Goal: Task Accomplishment & Management: Manage account settings

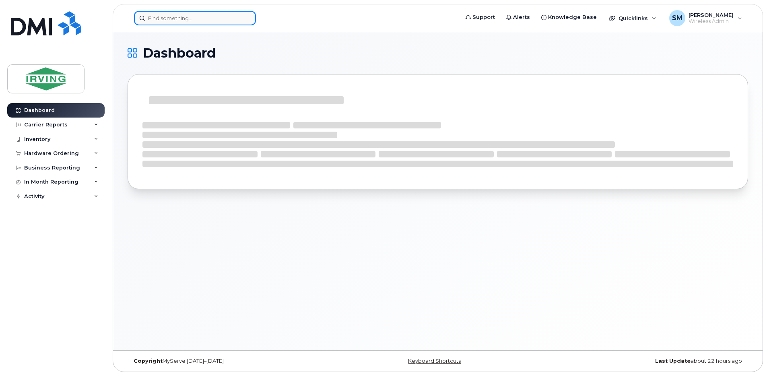
click at [166, 18] on input at bounding box center [195, 18] width 122 height 14
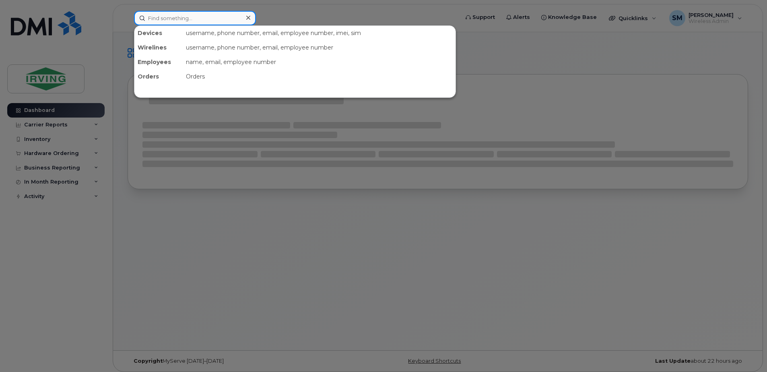
paste input "G78E20E2A3ED"
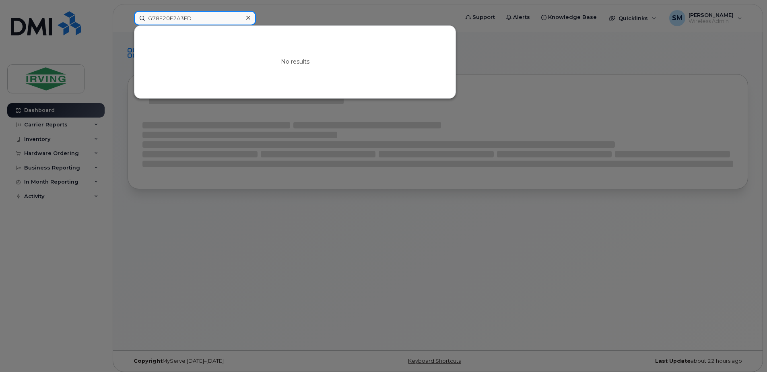
drag, startPoint x: 200, startPoint y: 22, endPoint x: 161, endPoint y: 21, distance: 39.0
click at [161, 21] on input "G78E20E2A3ED" at bounding box center [195, 18] width 122 height 14
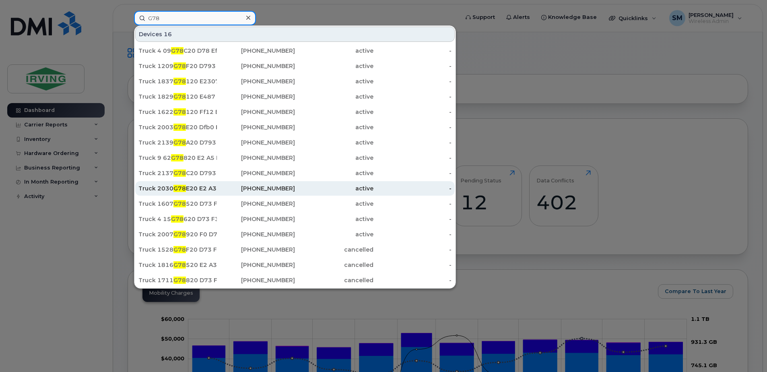
type input "G78"
click at [193, 192] on div "Truck 2030 G78 E20 E2 A3 Ed" at bounding box center [177, 188] width 78 height 8
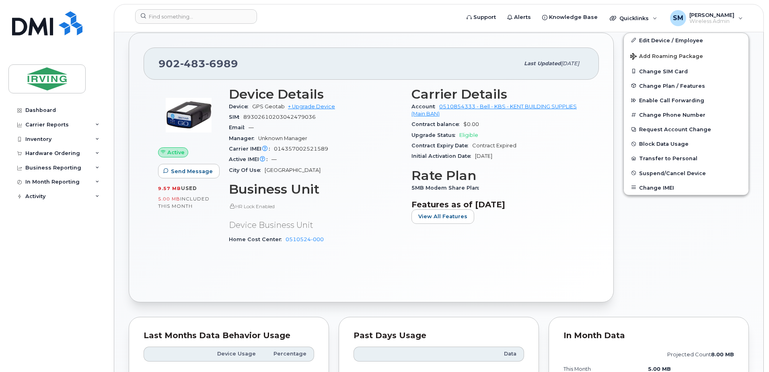
scroll to position [201, 0]
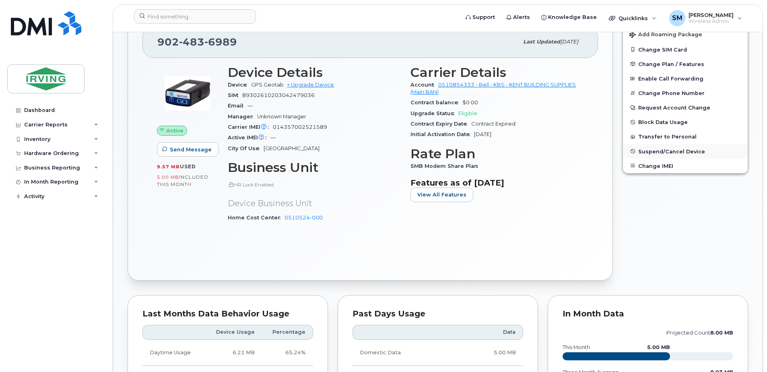
click at [660, 145] on button "Suspend/Cancel Device" at bounding box center [685, 151] width 125 height 14
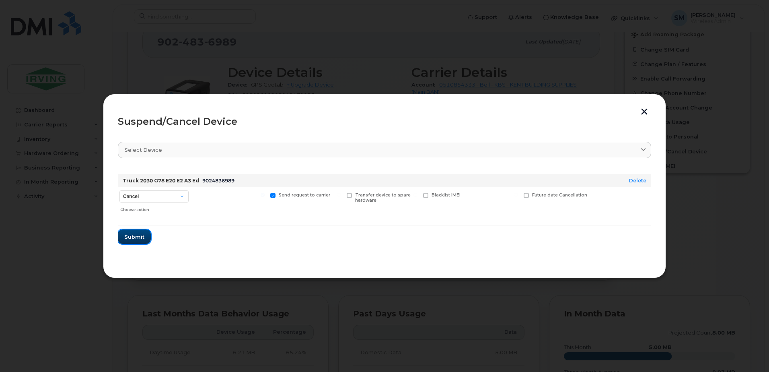
click at [136, 235] on span "Submit" at bounding box center [134, 237] width 20 height 8
